Goal: Check status: Check status

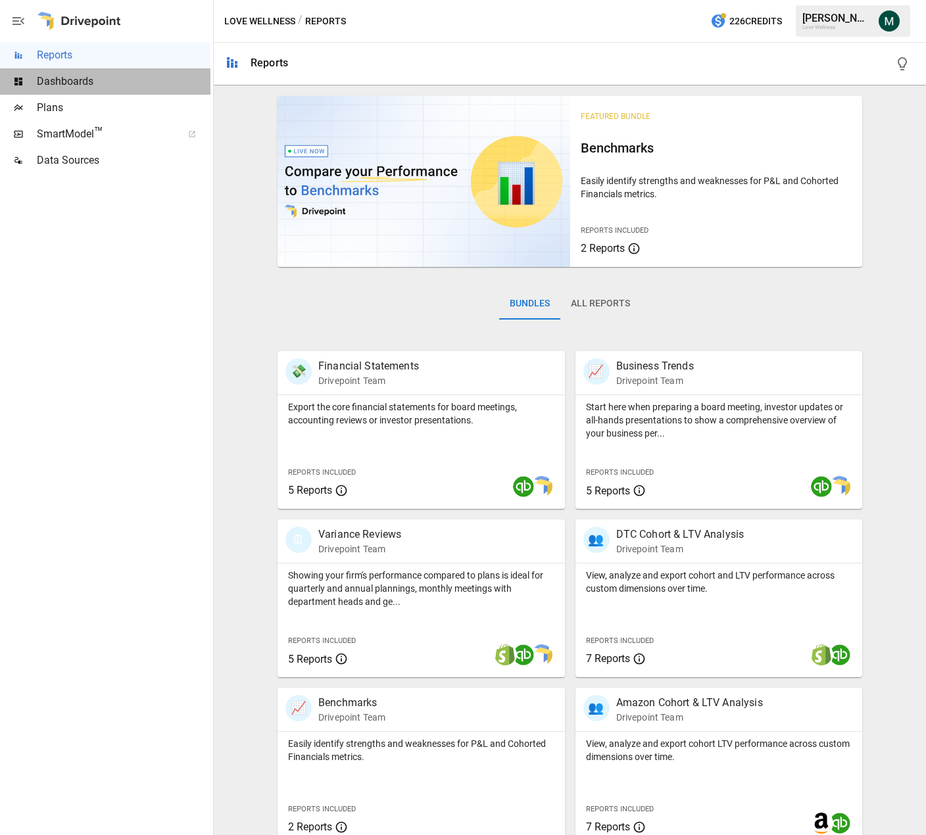
click at [70, 82] on span "Dashboards" at bounding box center [124, 82] width 174 height 16
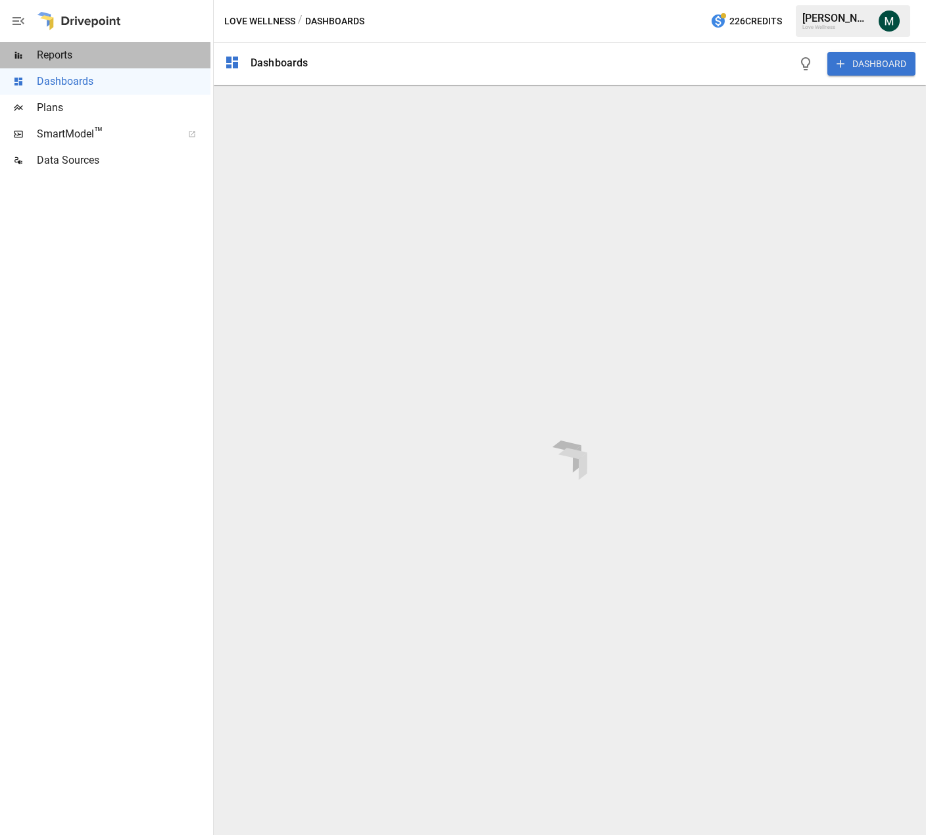
click at [108, 53] on span "Reports" at bounding box center [124, 55] width 174 height 16
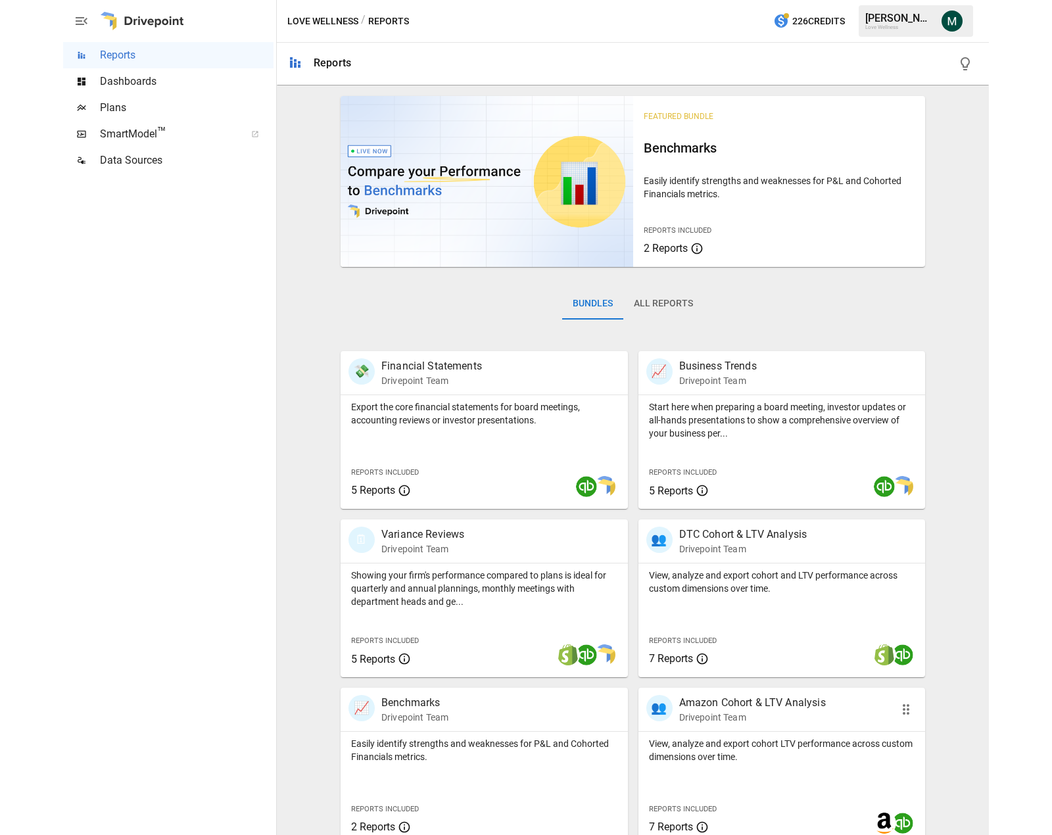
scroll to position [183, 0]
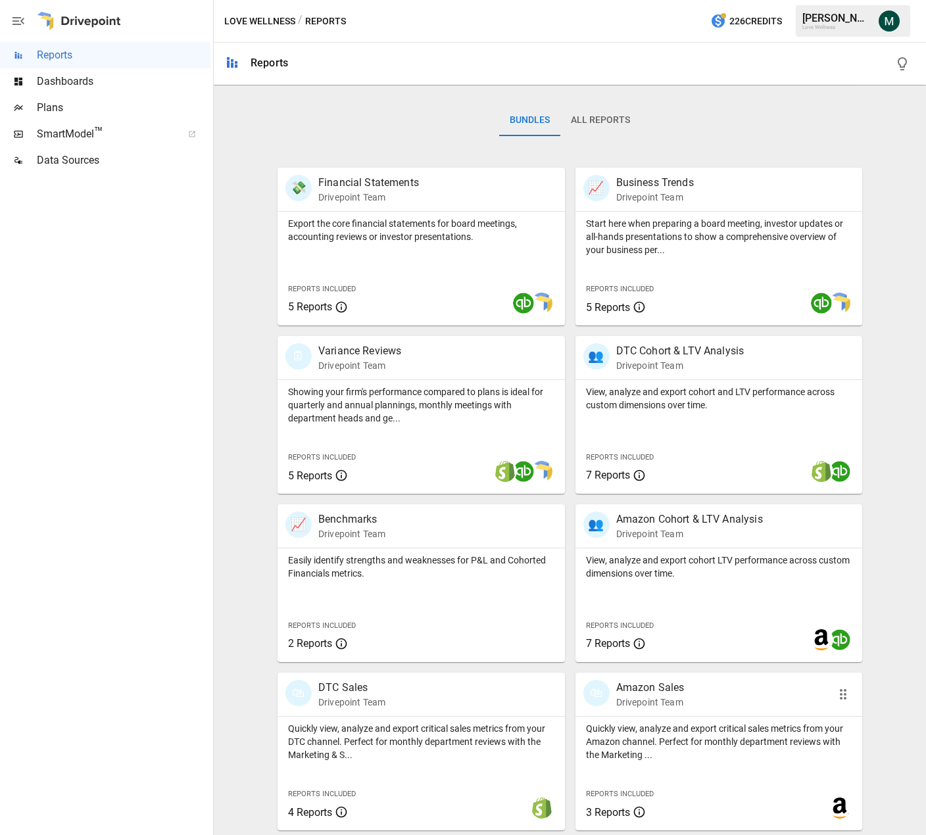
click at [664, 692] on p "Amazon Sales" at bounding box center [650, 688] width 68 height 16
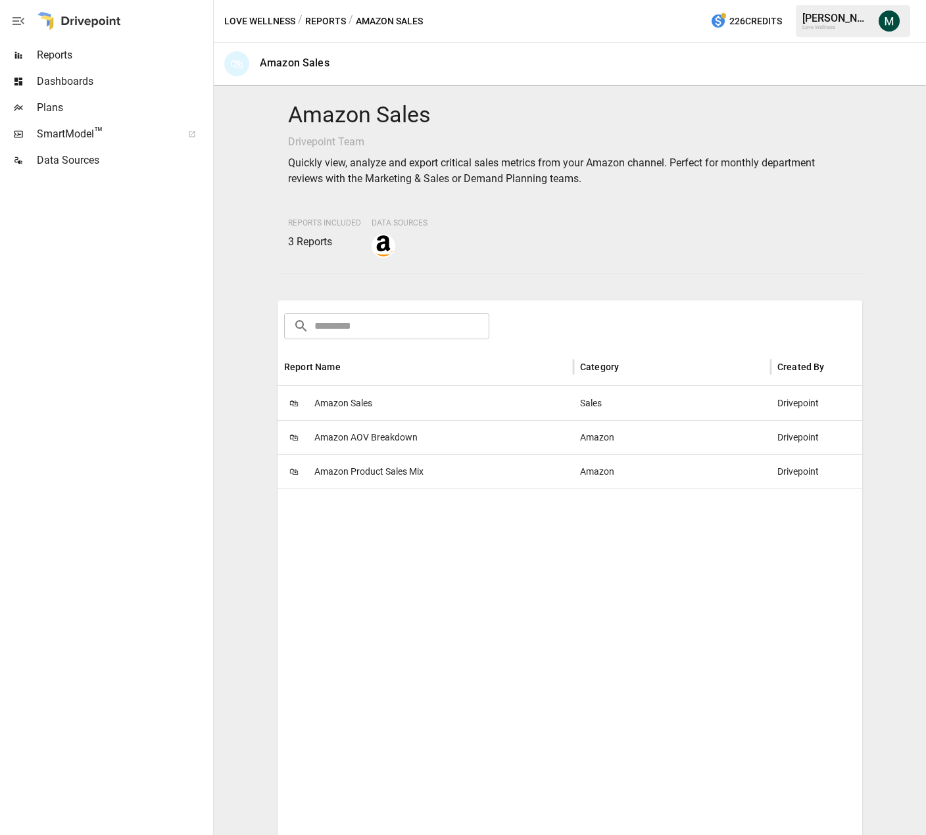
click at [363, 470] on span "Amazon Product Sales Mix" at bounding box center [368, 472] width 109 height 34
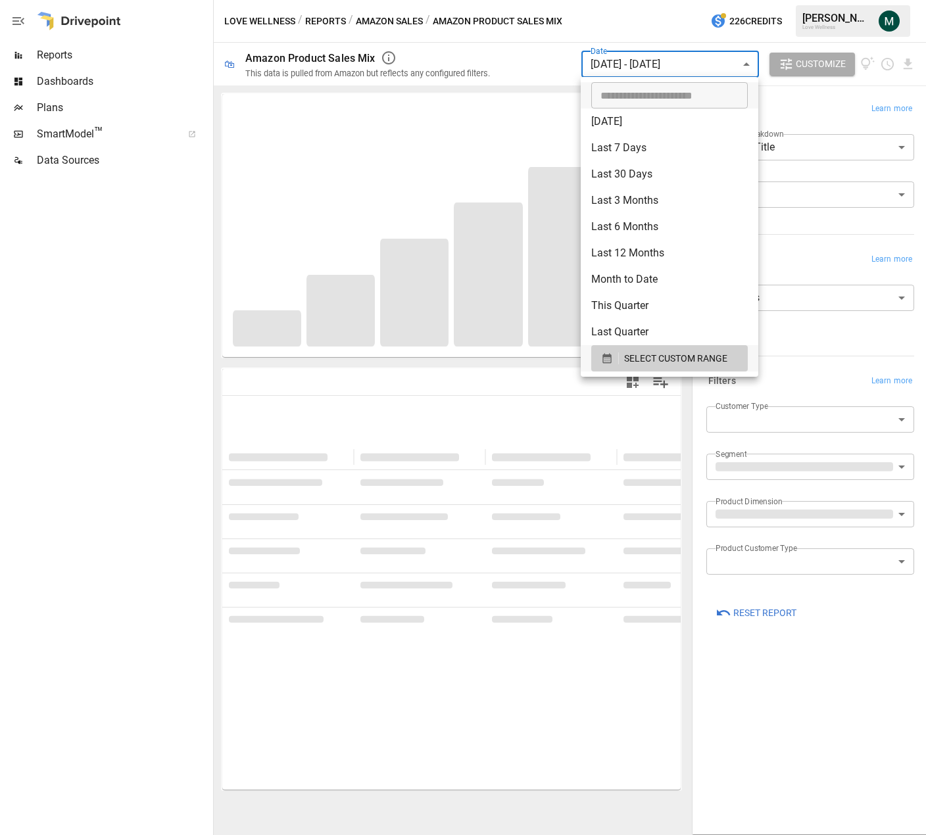
click at [722, 0] on body "**********" at bounding box center [463, 0] width 926 height 0
click at [682, 353] on span "SELECT CUSTOM RANGE" at bounding box center [675, 358] width 103 height 16
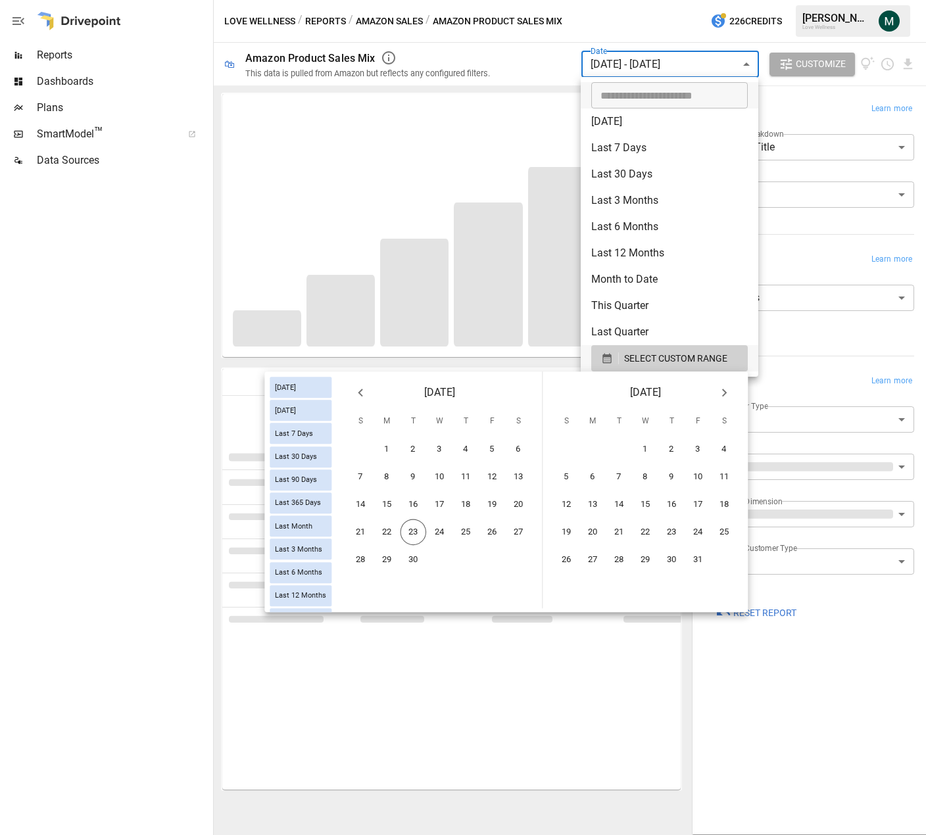
click at [363, 392] on icon "Previous month" at bounding box center [360, 393] width 16 height 16
click at [409, 444] on button "1" at bounding box center [413, 449] width 26 height 26
click at [569, 584] on button "31" at bounding box center [566, 588] width 26 height 26
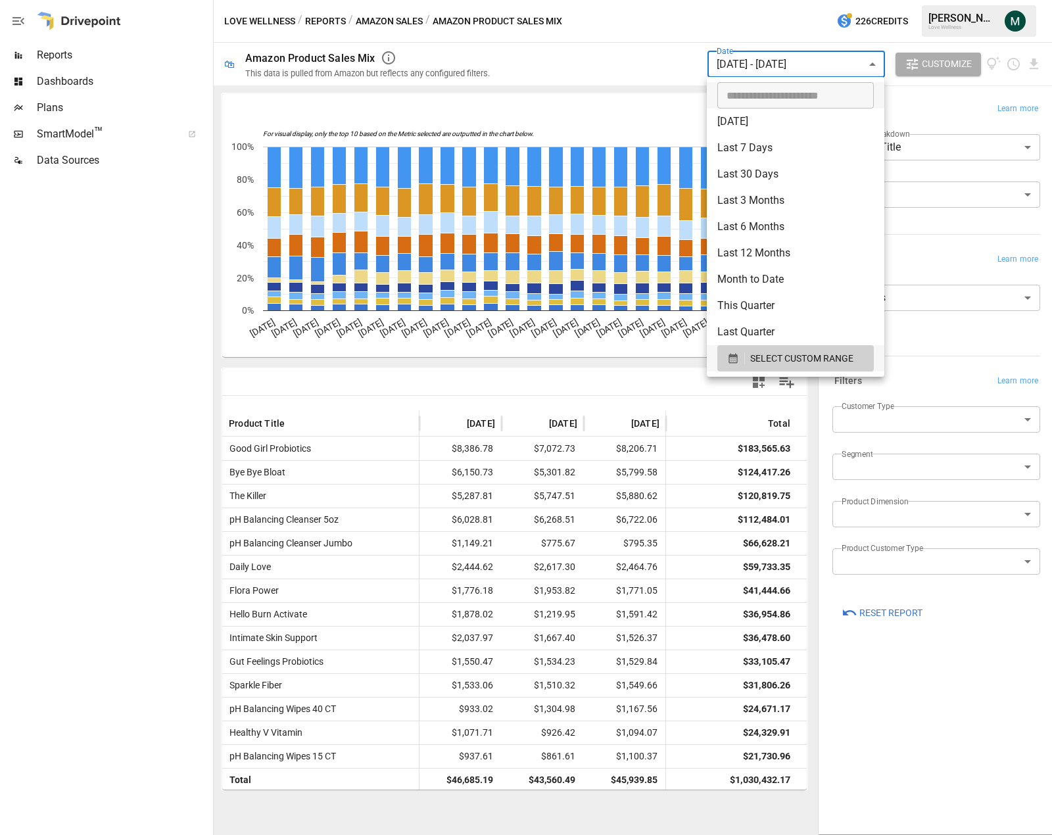
click at [925, 122] on div at bounding box center [526, 417] width 1052 height 835
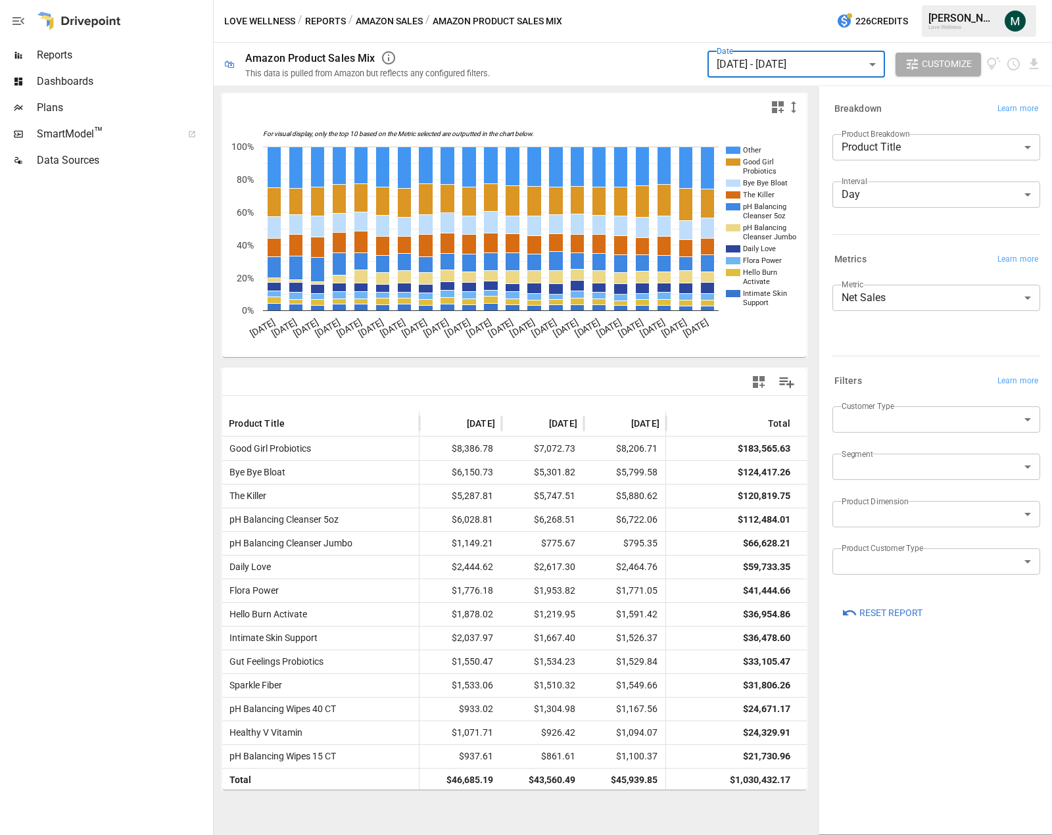
click at [917, 0] on body "Reports Dashboards Plans SmartModel ™ Data Sources Love Wellness / Reports / Am…" at bounding box center [526, 0] width 1052 height 0
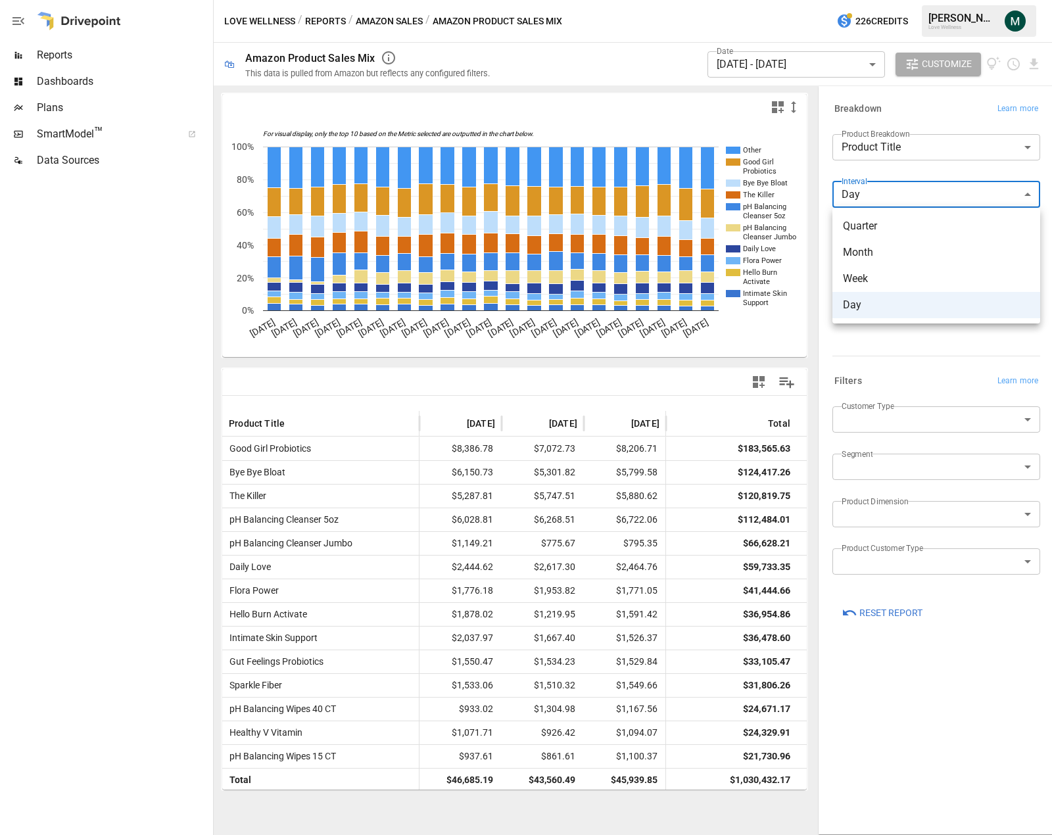
click at [886, 247] on span "Month" at bounding box center [936, 253] width 187 height 16
type input "*****"
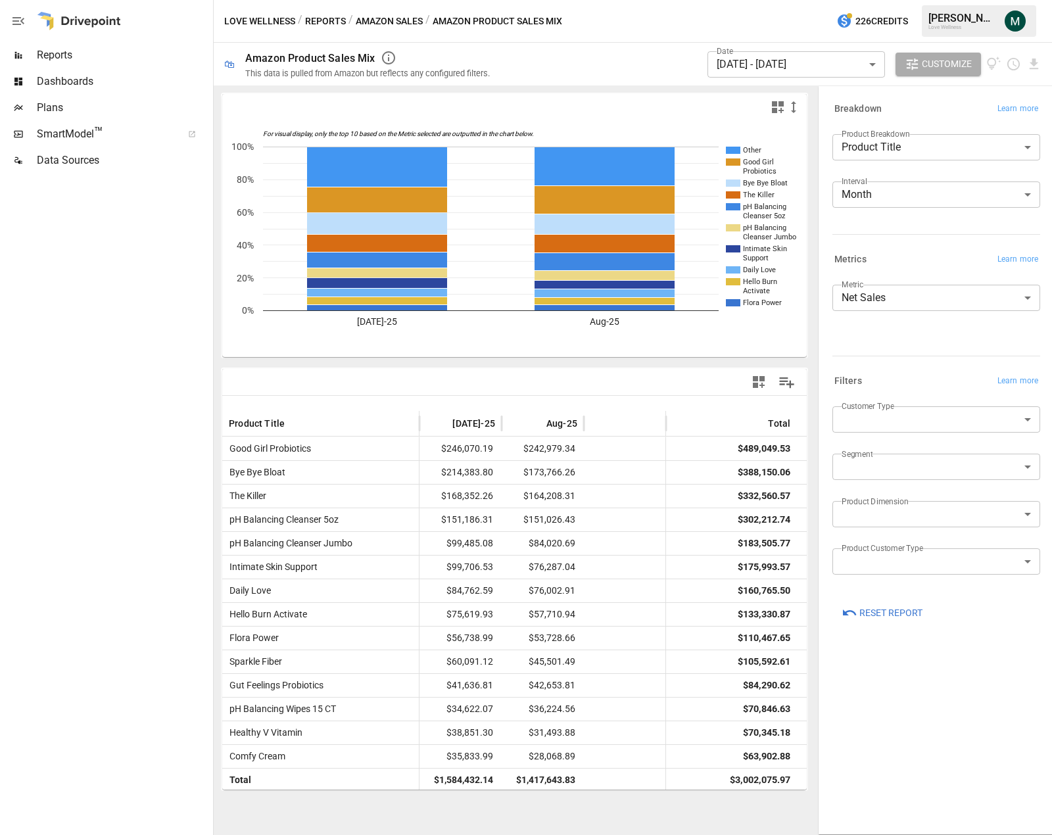
click at [451, 377] on div at bounding box center [514, 382] width 584 height 26
